Goal: Information Seeking & Learning: Learn about a topic

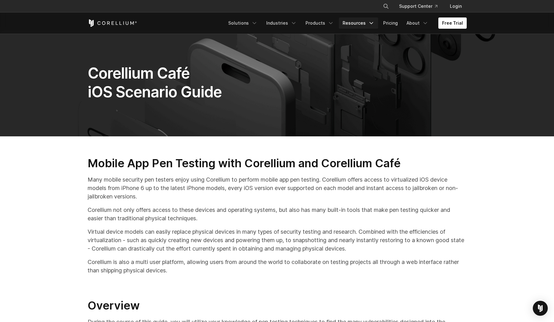
click at [371, 22] on icon "Navigation Menu" at bounding box center [372, 23] width 6 height 6
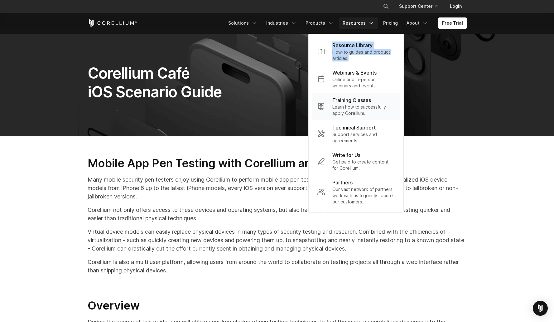
click at [357, 99] on p "Training Classes" at bounding box center [352, 99] width 39 height 7
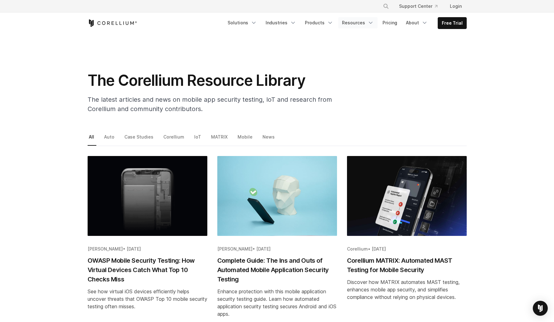
click at [371, 23] on icon "Navigation Menu" at bounding box center [371, 23] width 6 height 6
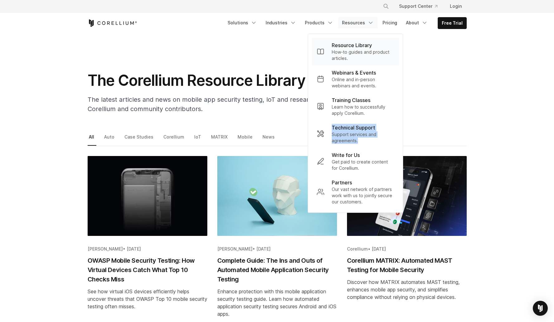
click at [356, 42] on p "Resource Library" at bounding box center [352, 45] width 40 height 7
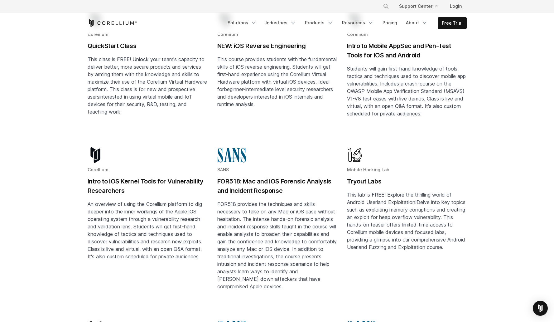
scroll to position [191, 0]
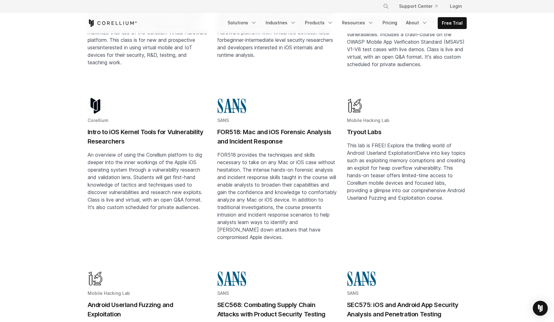
click at [304, 129] on h2 "FOR518: Mac and iOS Forensic Analysis and Incident Response" at bounding box center [277, 136] width 120 height 19
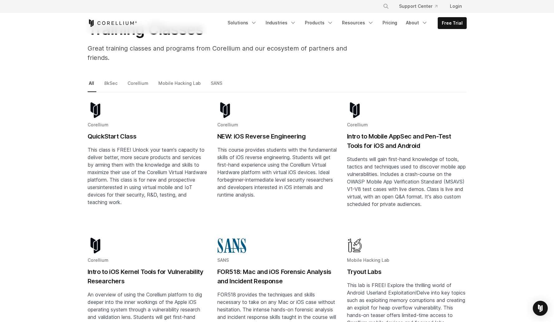
scroll to position [4, 0]
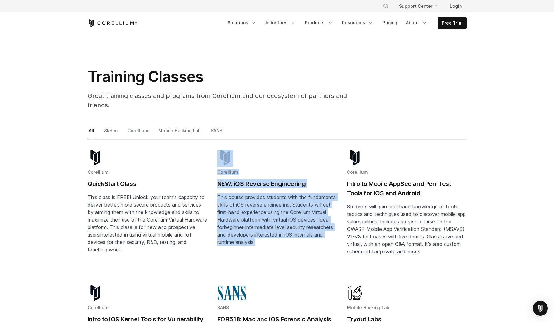
click at [138, 127] on link "Corellium" at bounding box center [138, 133] width 24 height 13
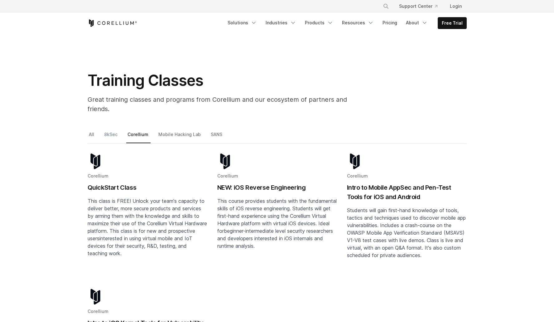
click at [114, 130] on link "8kSec" at bounding box center [111, 136] width 17 height 13
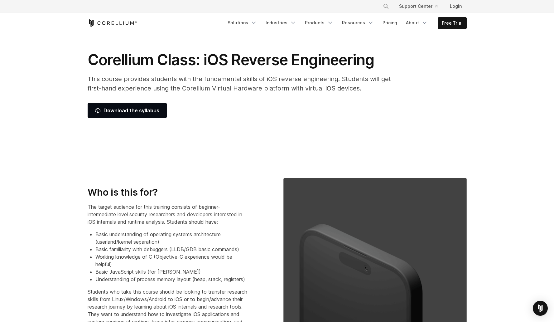
scroll to position [11, 0]
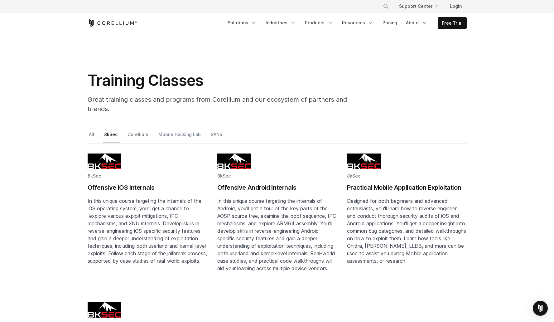
click at [169, 130] on link "Mobile Hacking Lab" at bounding box center [180, 136] width 46 height 13
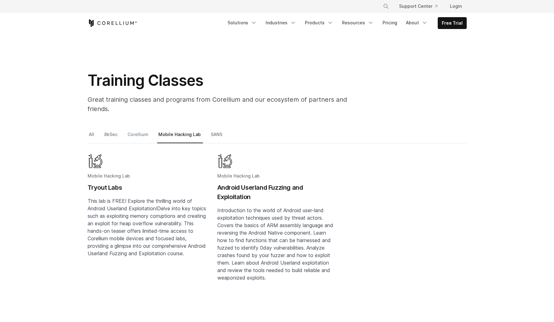
click at [141, 130] on link "Corellium" at bounding box center [138, 136] width 24 height 13
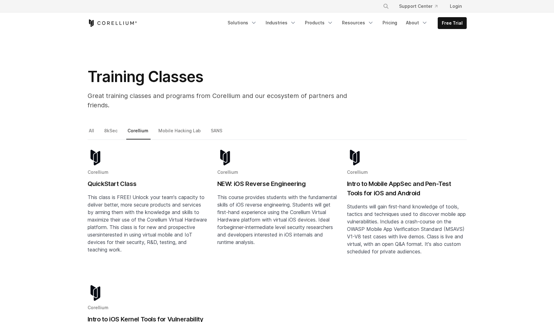
scroll to position [55, 0]
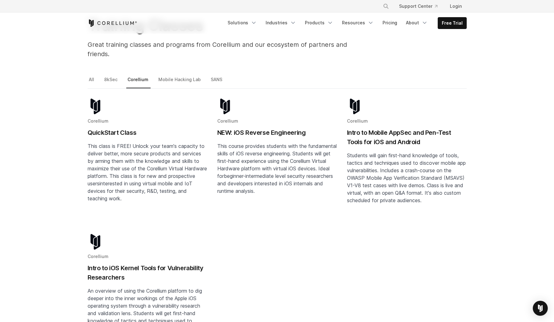
click at [356, 134] on h2 "Intro to Mobile AppSec and Pen-Test Tools for iOS and Android" at bounding box center [407, 137] width 120 height 19
click at [121, 118] on div "Corellium QuickStart Class This class is FREE! Unlock your team's capacity to d…" at bounding box center [148, 151] width 120 height 104
click at [169, 76] on link "Mobile Hacking Lab" at bounding box center [180, 82] width 46 height 13
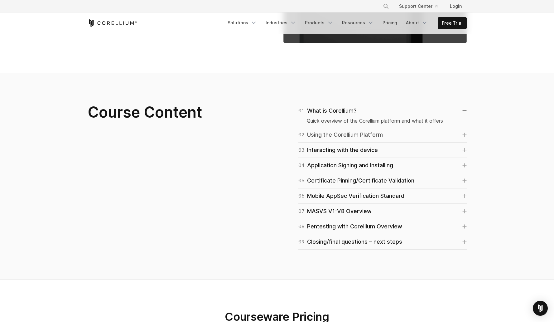
click at [335, 134] on div "02 Using the Corellium Platform" at bounding box center [341, 134] width 85 height 9
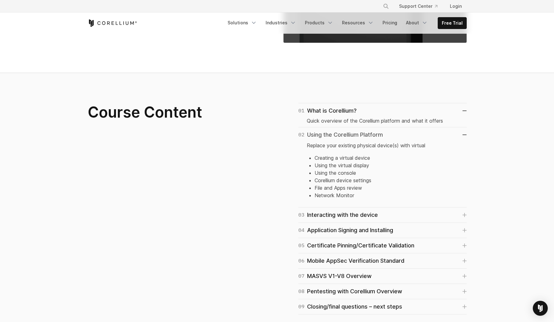
click at [335, 135] on div "02 Using the Corellium Platform" at bounding box center [341, 134] width 85 height 9
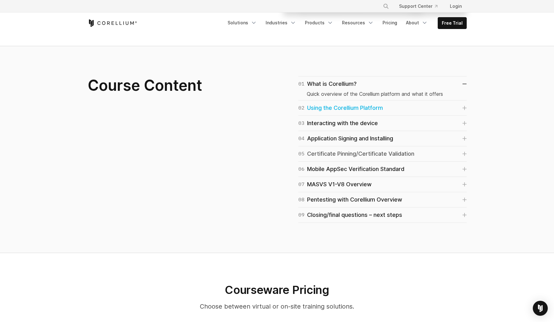
scroll to position [398, 0]
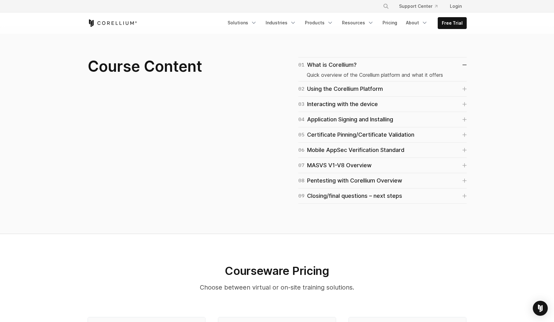
click at [332, 129] on div "05 Certificate Pinning/Certificate Validation How to test applications with the…" at bounding box center [383, 134] width 169 height 15
click at [331, 133] on div "05 Certificate Pinning/Certificate Validation" at bounding box center [357, 134] width 116 height 9
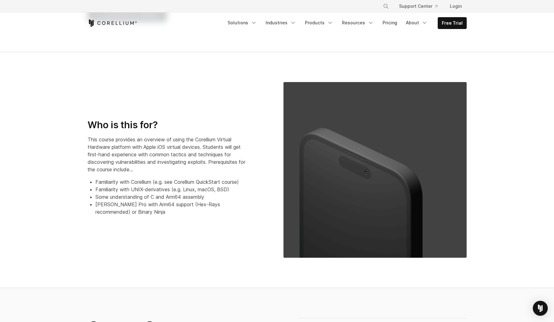
scroll to position [0, 0]
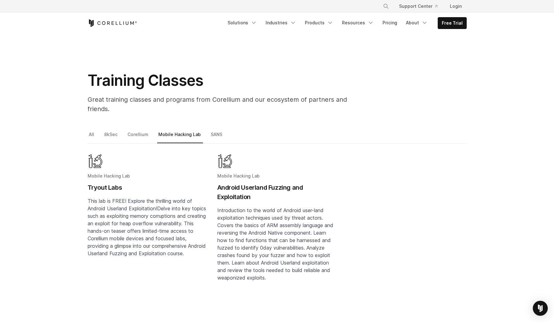
click at [119, 130] on li "8kSec" at bounding box center [114, 136] width 22 height 13
click at [116, 130] on link "8kSec" at bounding box center [111, 136] width 17 height 13
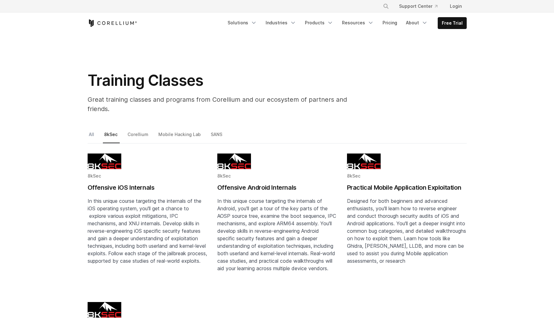
click at [94, 130] on link "All" at bounding box center [92, 136] width 9 height 13
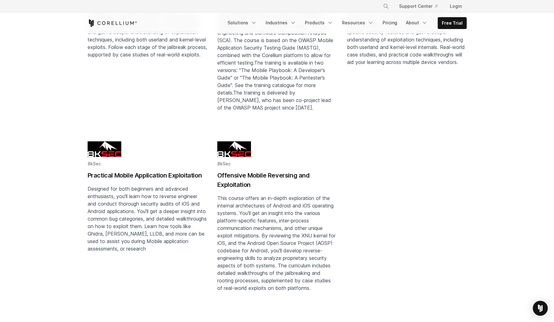
scroll to position [731, 0]
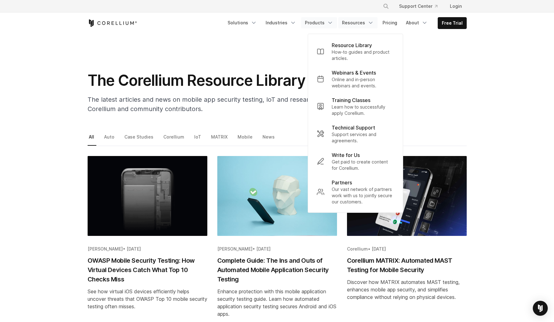
click at [325, 22] on link "Products" at bounding box center [319, 22] width 36 height 11
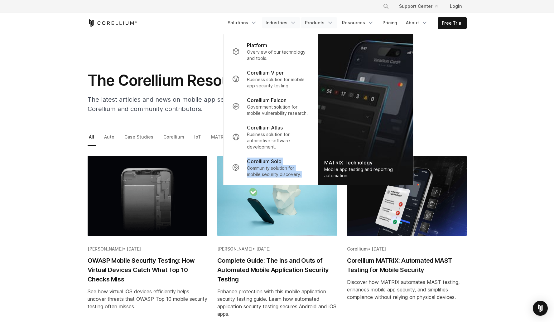
click at [294, 23] on icon "Navigation Menu" at bounding box center [293, 23] width 6 height 6
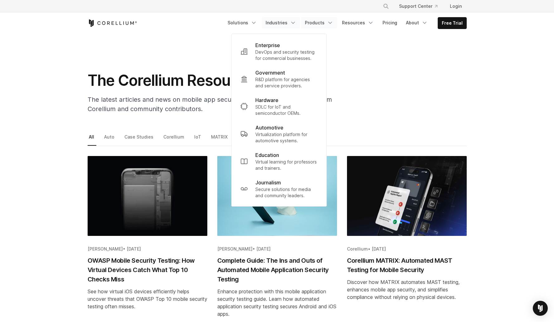
click at [315, 22] on link "Products" at bounding box center [319, 22] width 36 height 11
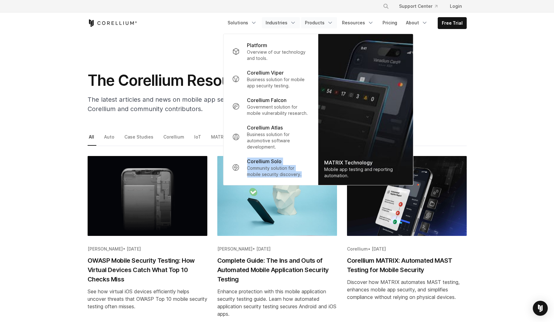
click at [276, 20] on link "Industries" at bounding box center [281, 22] width 38 height 11
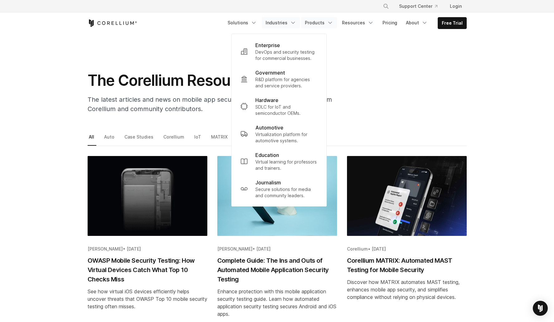
click at [311, 24] on link "Products" at bounding box center [319, 22] width 36 height 11
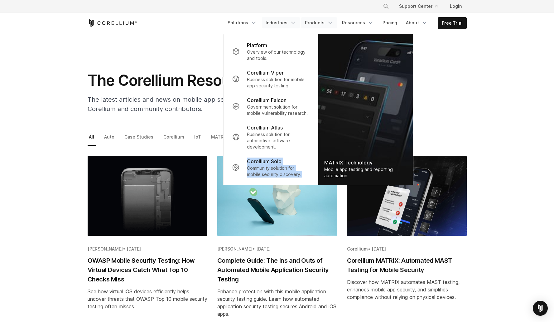
click at [281, 23] on link "Industries" at bounding box center [281, 22] width 38 height 11
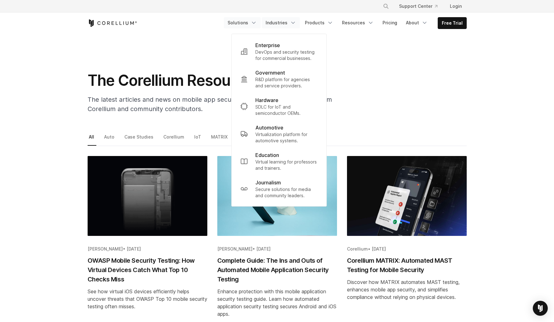
click at [249, 22] on link "Solutions" at bounding box center [242, 22] width 37 height 11
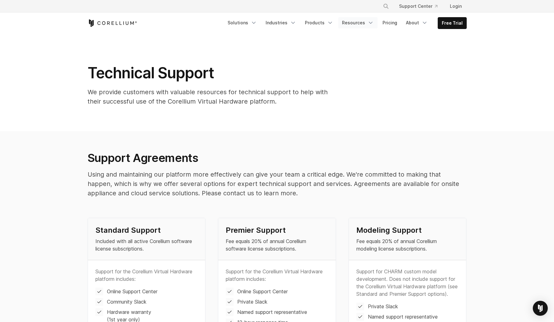
click at [374, 22] on icon "Navigation Menu" at bounding box center [371, 23] width 6 height 6
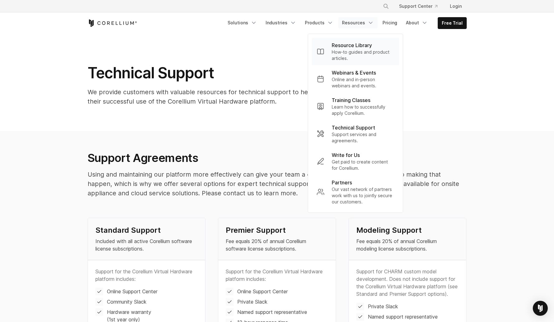
click at [366, 42] on p "Resource Library" at bounding box center [352, 45] width 40 height 7
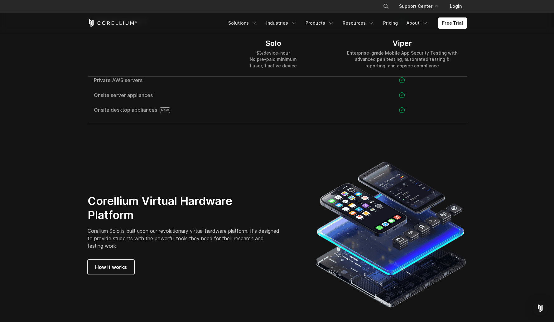
scroll to position [958, 0]
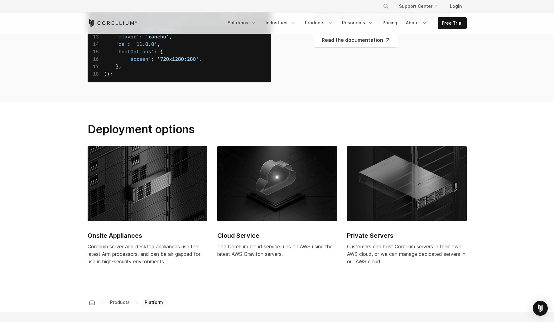
scroll to position [2765, 0]
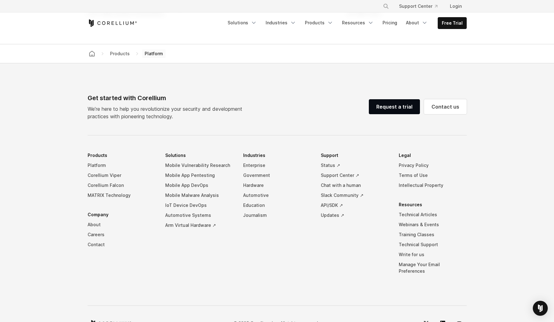
scroll to position [2716, 0]
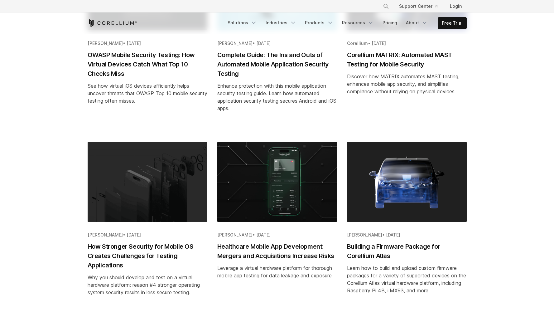
scroll to position [215, 0]
